Goal: Task Accomplishment & Management: Manage account settings

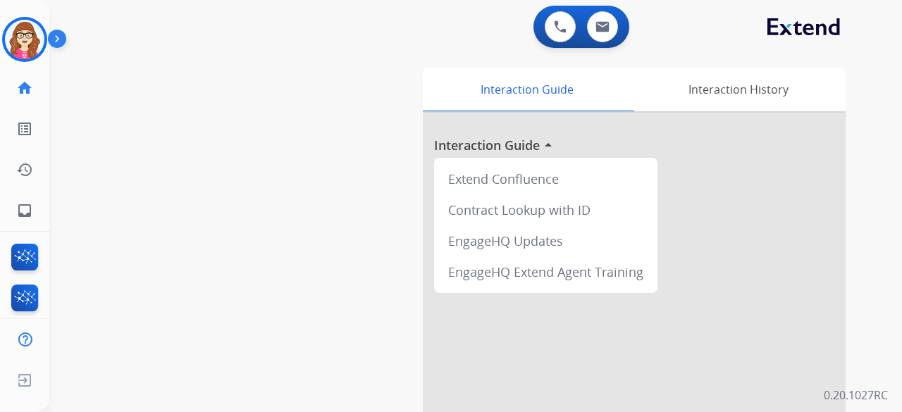
click at [51, 39] on img at bounding box center [60, 41] width 24 height 27
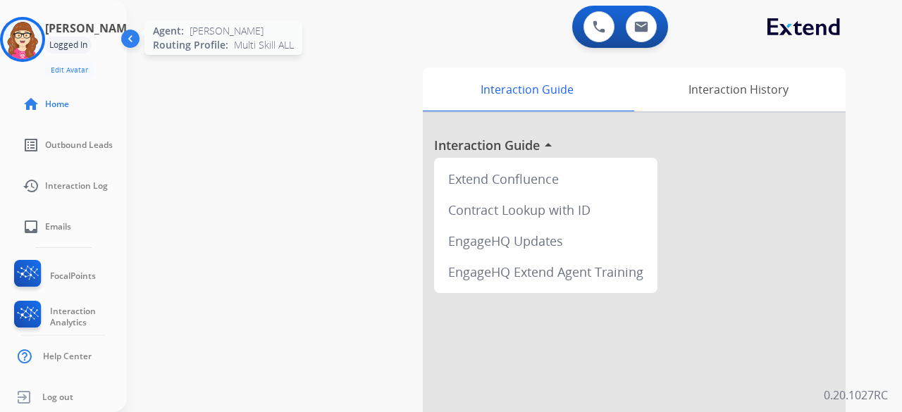
click at [42, 39] on img at bounding box center [22, 39] width 39 height 39
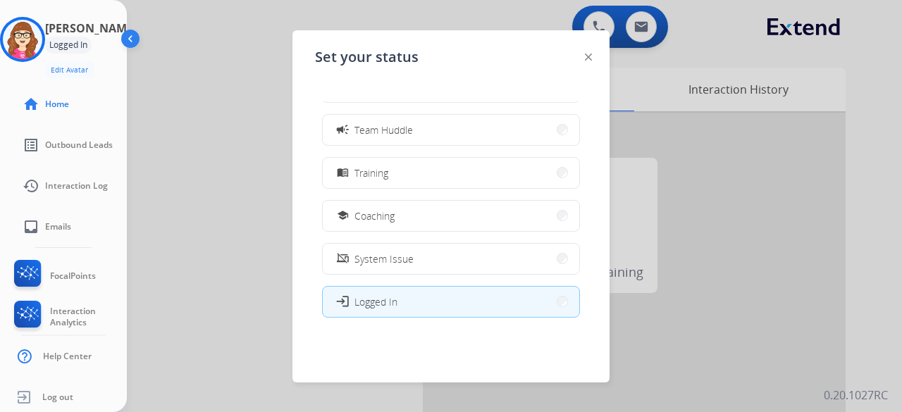
scroll to position [266, 0]
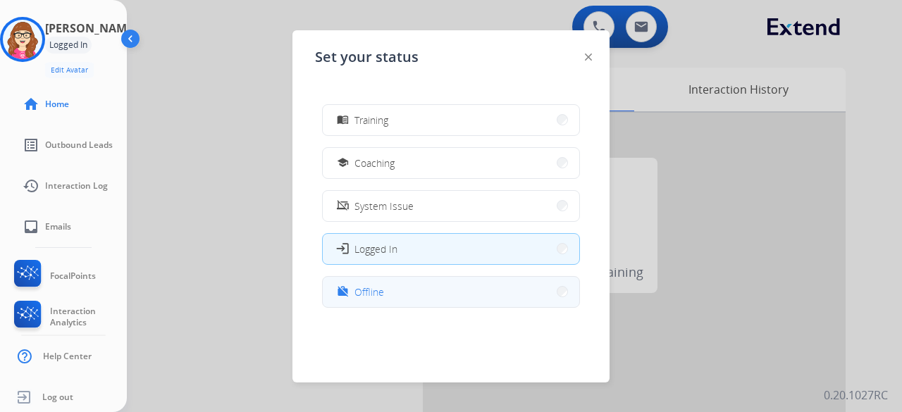
click at [521, 288] on button "work_off Offline" at bounding box center [451, 292] width 257 height 30
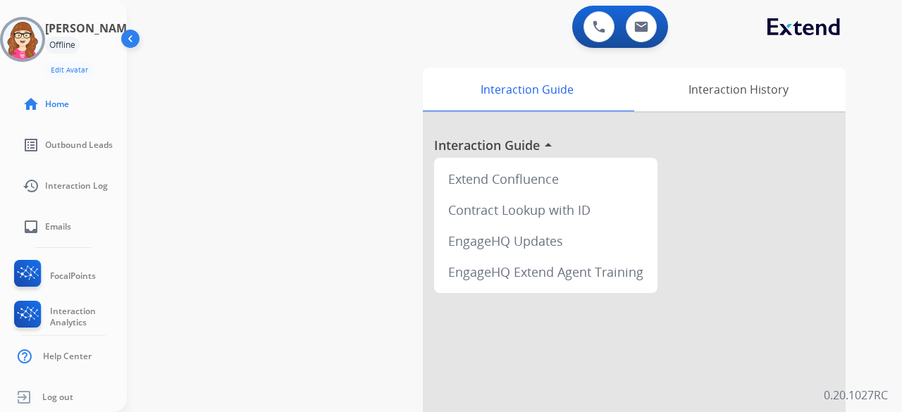
click at [259, 286] on div "swap_horiz Break voice bridge close_fullscreen Connect 3-Way Call merge_type Se…" at bounding box center [498, 345] width 742 height 588
click at [127, 36] on img at bounding box center [131, 41] width 27 height 27
